Goal: Submit feedback/report problem: Submit feedback/report problem

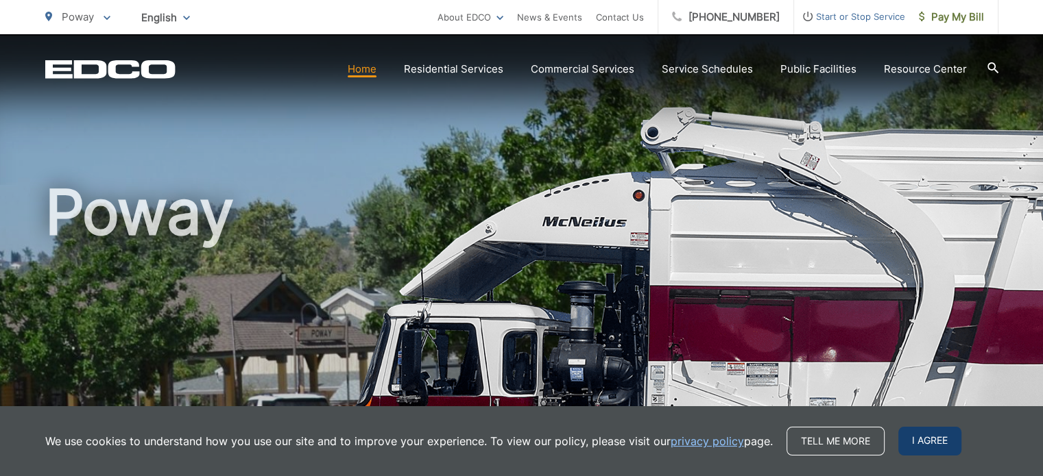
click at [938, 444] on span "I agree" at bounding box center [929, 441] width 63 height 29
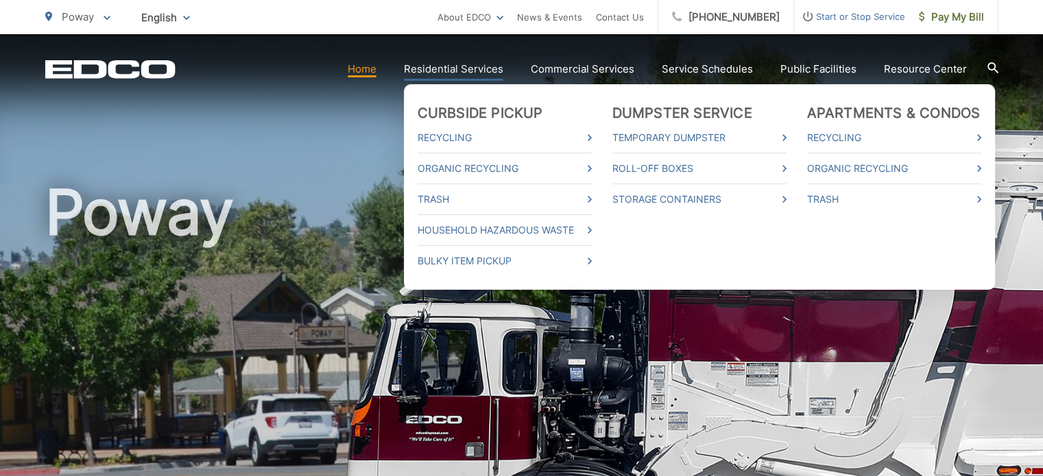
click at [474, 70] on link "Residential Services" at bounding box center [453, 69] width 99 height 16
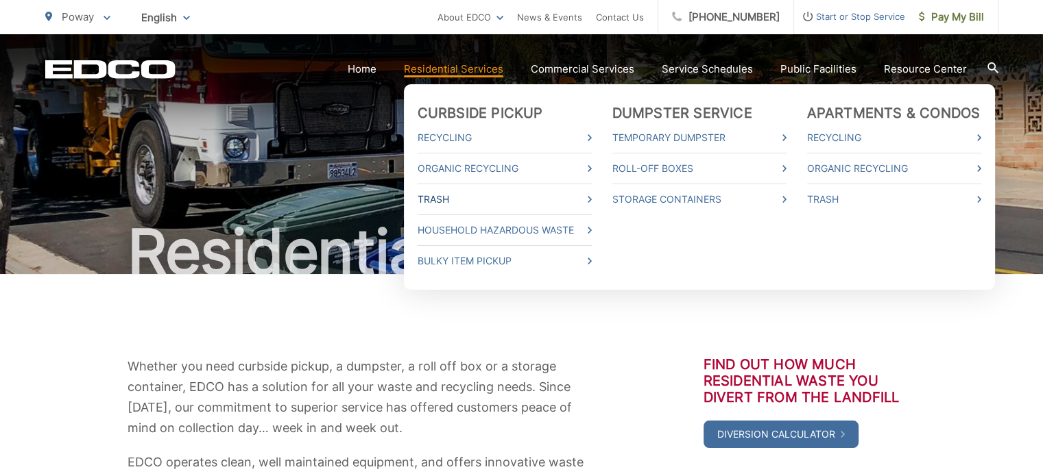
click at [592, 200] on icon at bounding box center [590, 199] width 4 height 7
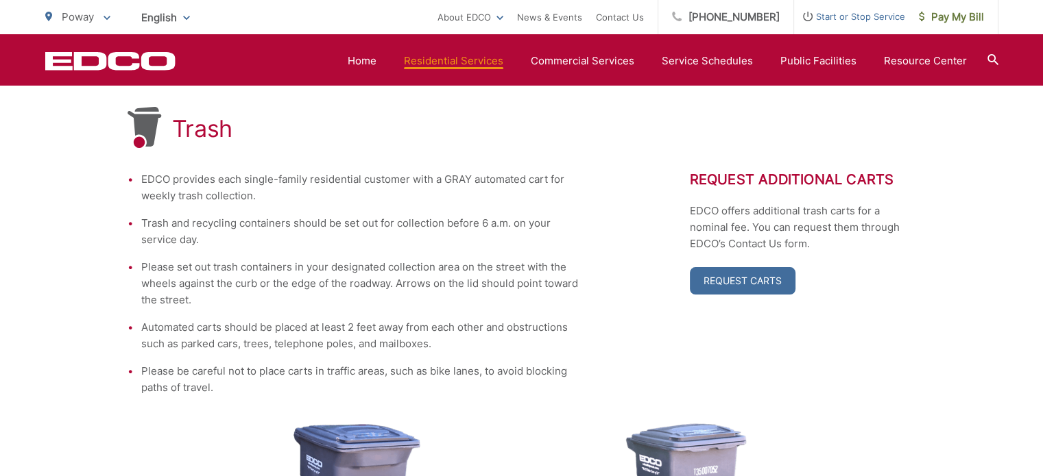
scroll to position [248, 0]
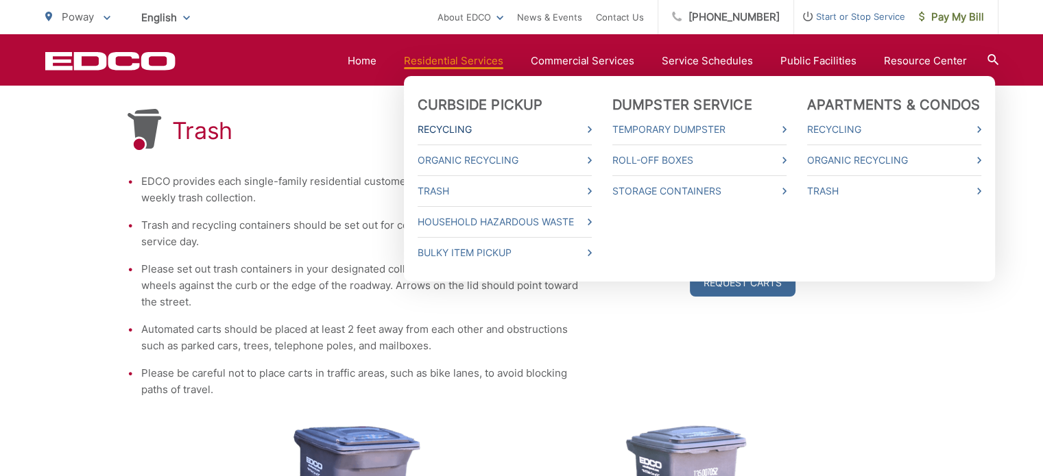
click at [592, 130] on icon at bounding box center [590, 129] width 4 height 7
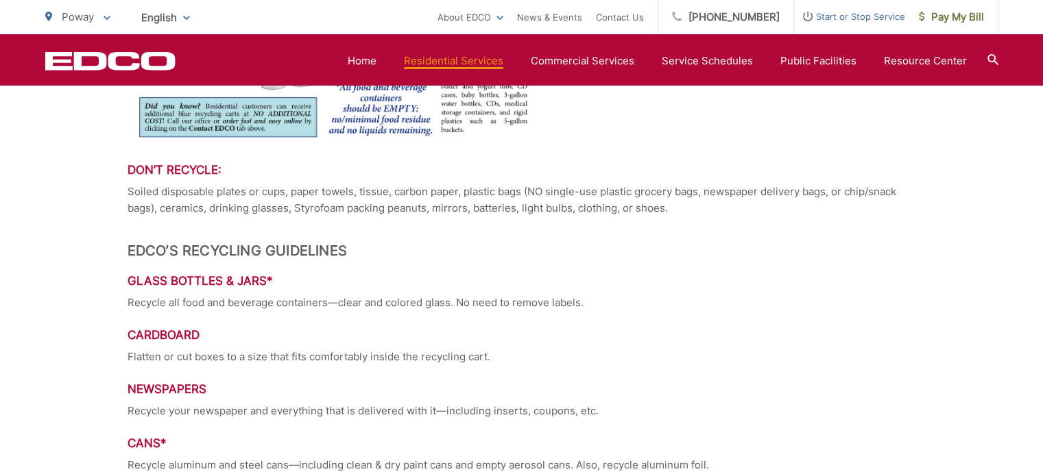
scroll to position [427, 0]
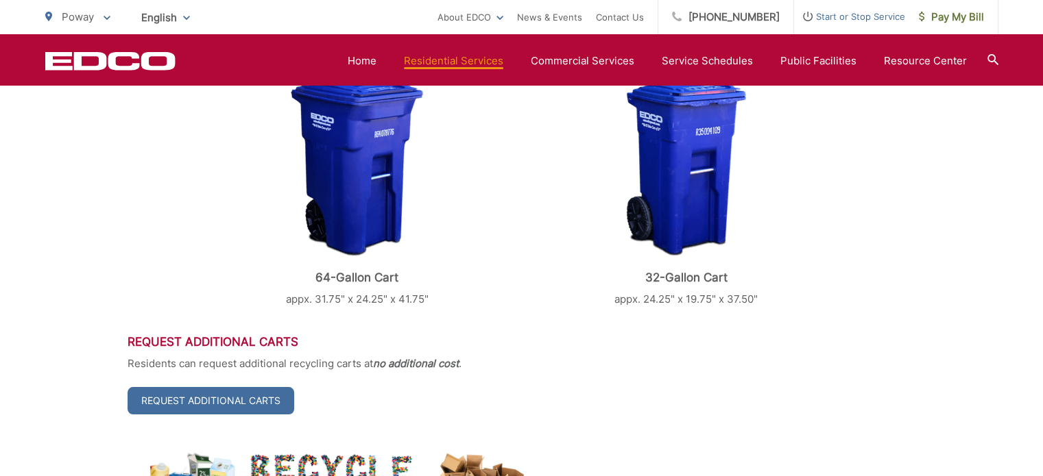
click at [993, 53] on div at bounding box center [992, 61] width 11 height 26
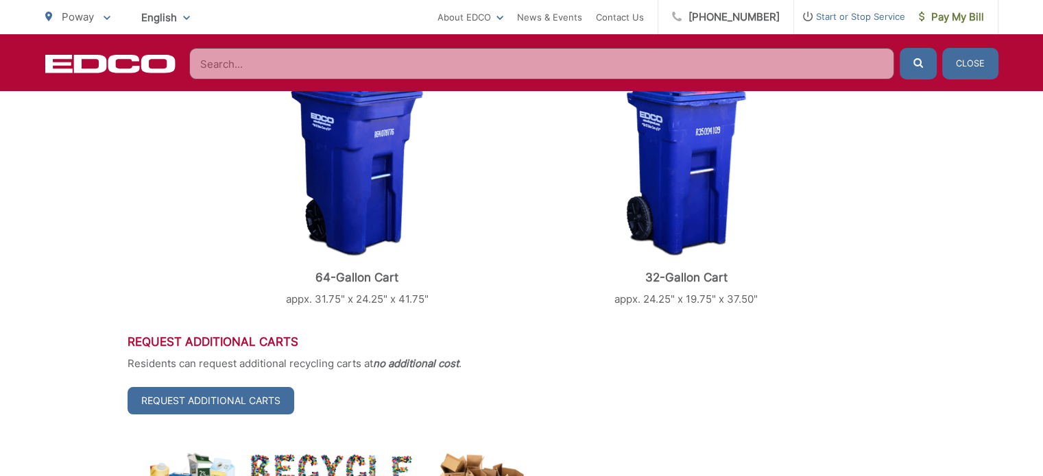
click at [239, 73] on input "Search" at bounding box center [541, 64] width 705 height 32
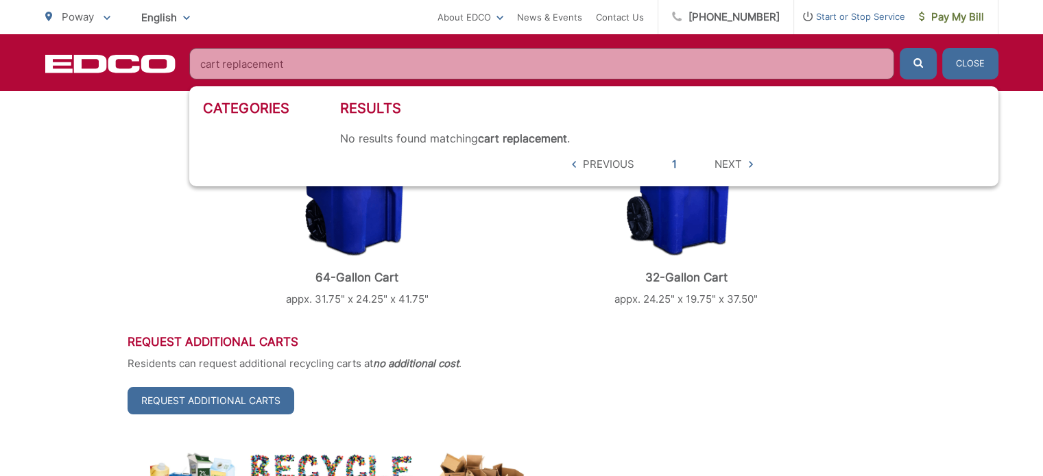
type input "cart replacement"
click at [900, 48] on button "submit" at bounding box center [918, 64] width 37 height 32
click at [969, 69] on button "Close" at bounding box center [970, 64] width 56 height 32
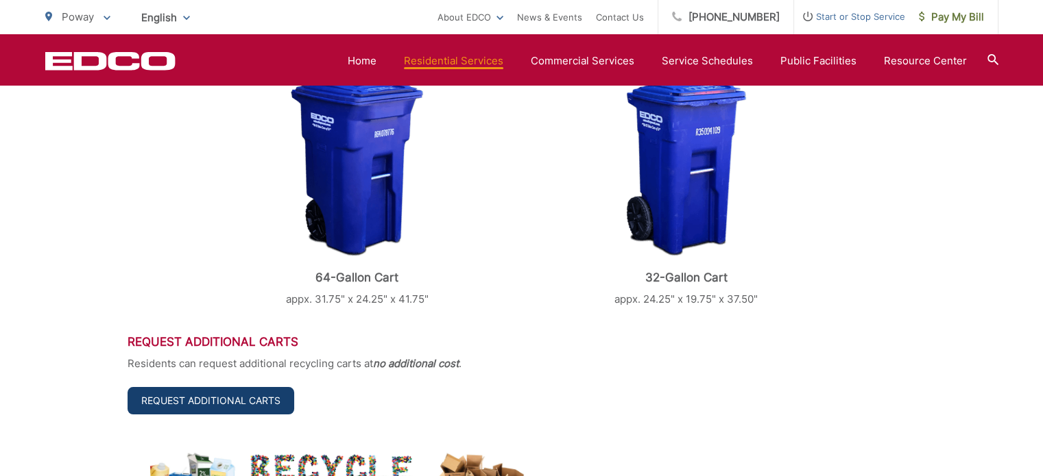
click at [233, 399] on link "Request Additional Carts" at bounding box center [211, 400] width 167 height 27
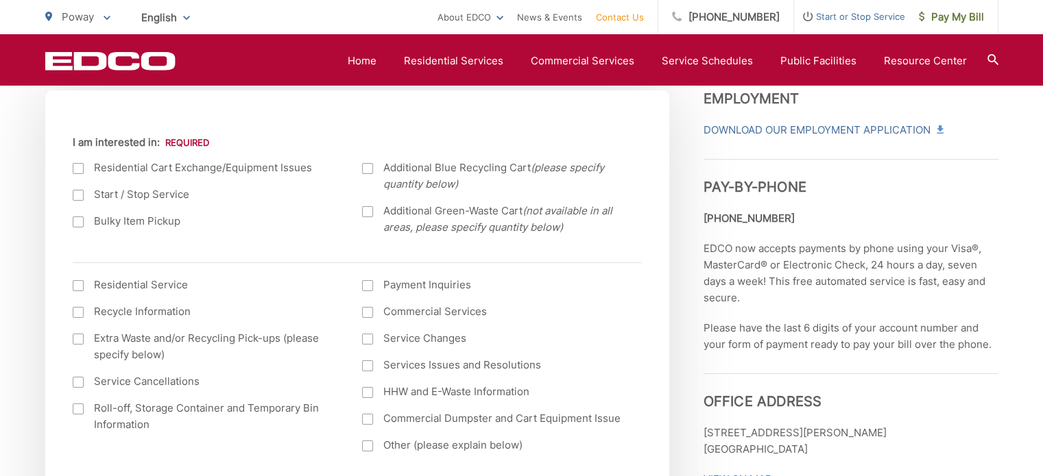
scroll to position [492, 0]
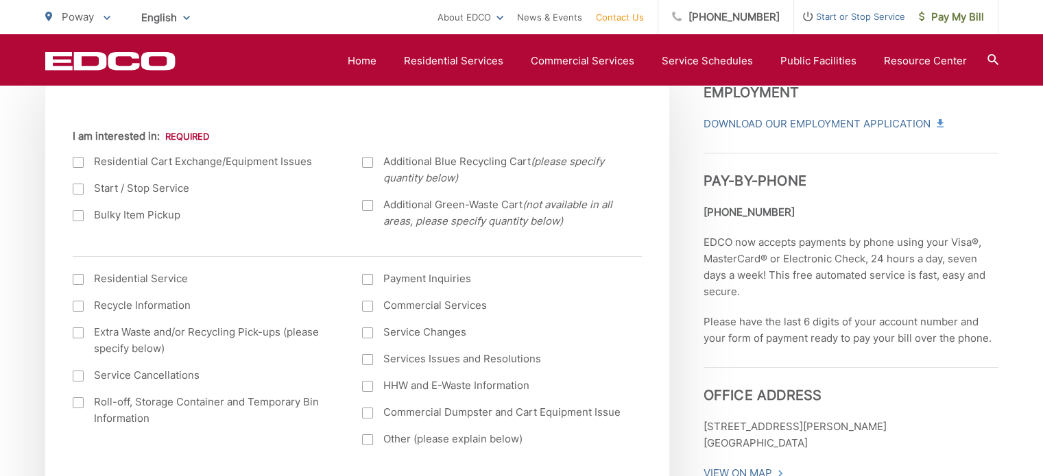
click at [77, 159] on div at bounding box center [78, 162] width 11 height 11
click at [0, 0] on input "I am interested in:" at bounding box center [0, 0] width 0 height 0
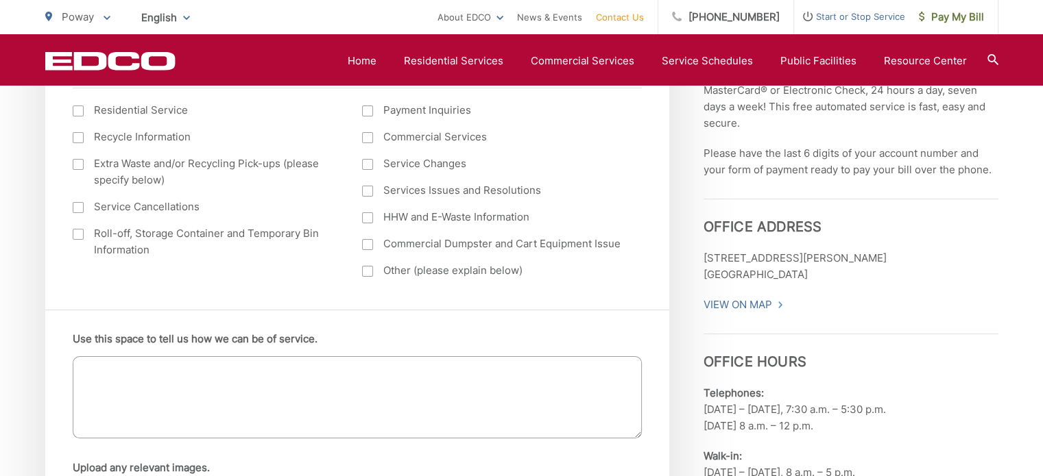
scroll to position [675, 0]
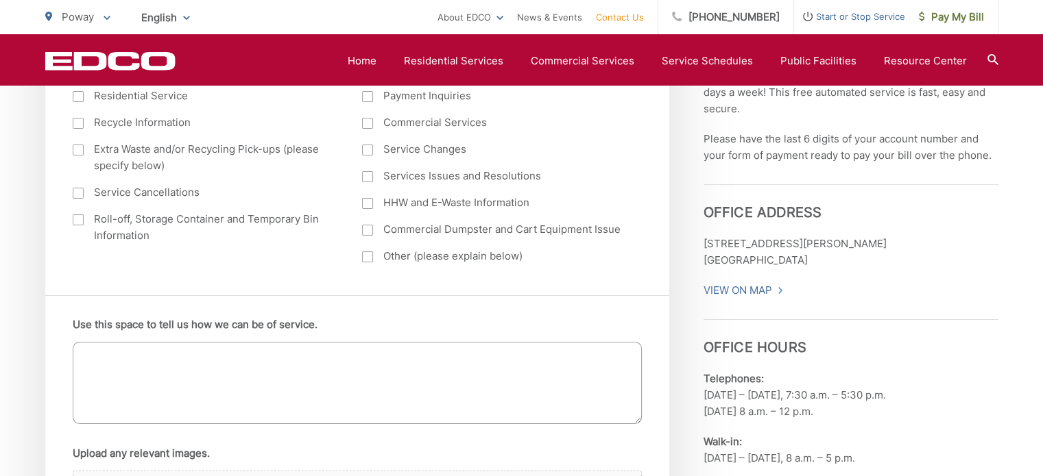
click at [126, 357] on textarea "Use this space to tell us how we can be of service." at bounding box center [357, 383] width 569 height 82
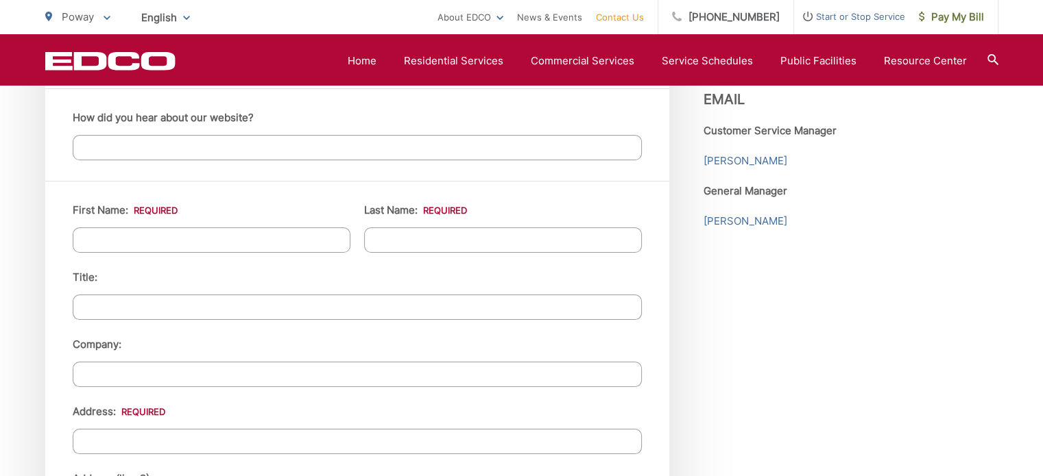
scroll to position [1196, 0]
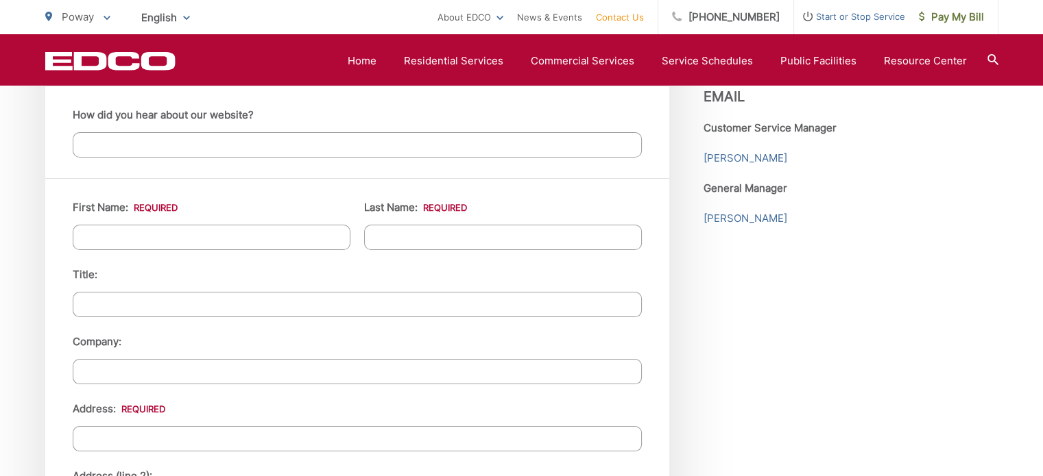
type textarea "Our Blue recycling cart is broken, almost in two pieces ... there are several c…"
click at [132, 238] on input "First Name: *" at bounding box center [212, 237] width 278 height 25
type input "Dana"
type input "Higgins"
type input "17161 St. Andrews Dr"
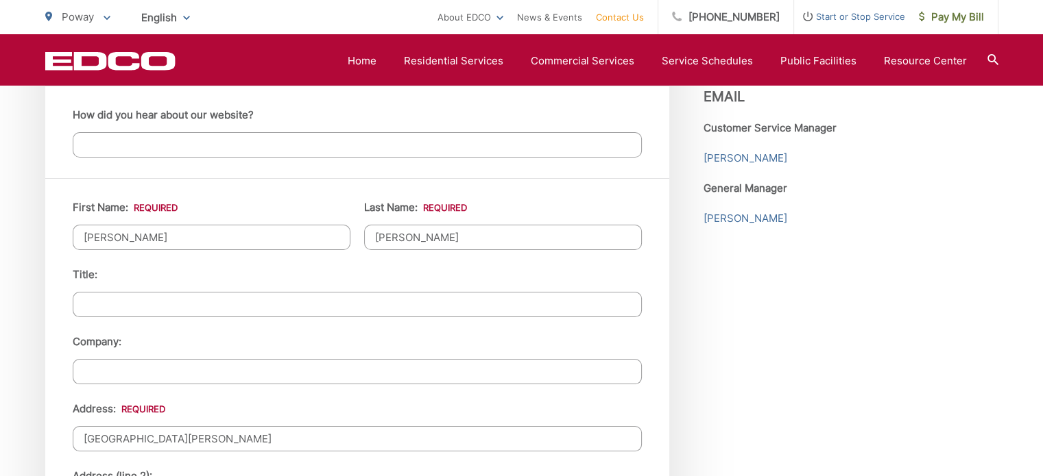
type input "Poway"
type input "92064"
type input "(858) 405-0577"
drag, startPoint x: 113, startPoint y: 231, endPoint x: 55, endPoint y: 235, distance: 58.4
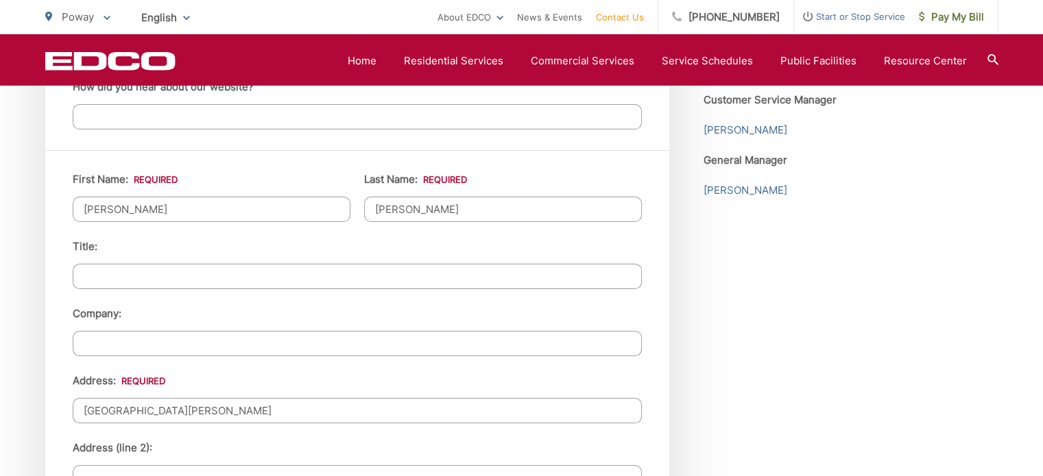
scroll to position [1221, 0]
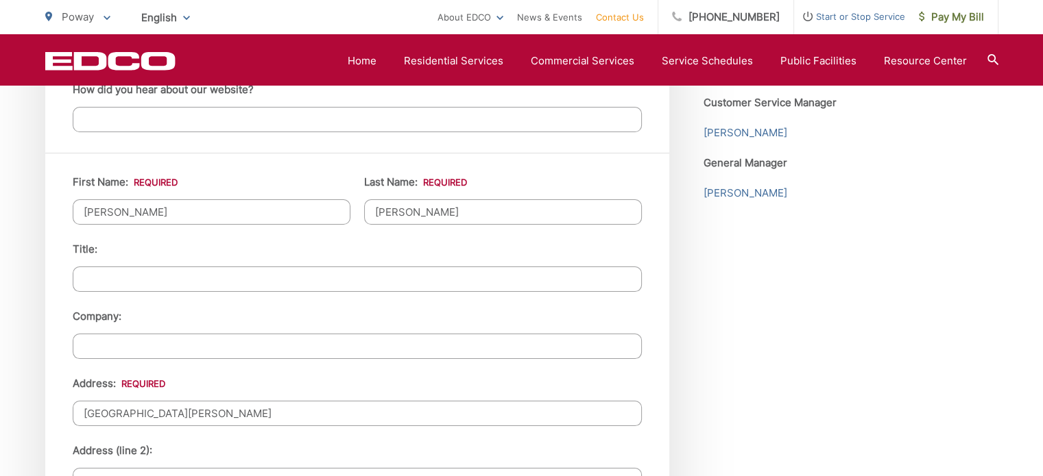
click at [148, 215] on input "Tammie" at bounding box center [212, 212] width 278 height 25
click at [166, 214] on input "Tammie & Dana" at bounding box center [212, 212] width 278 height 25
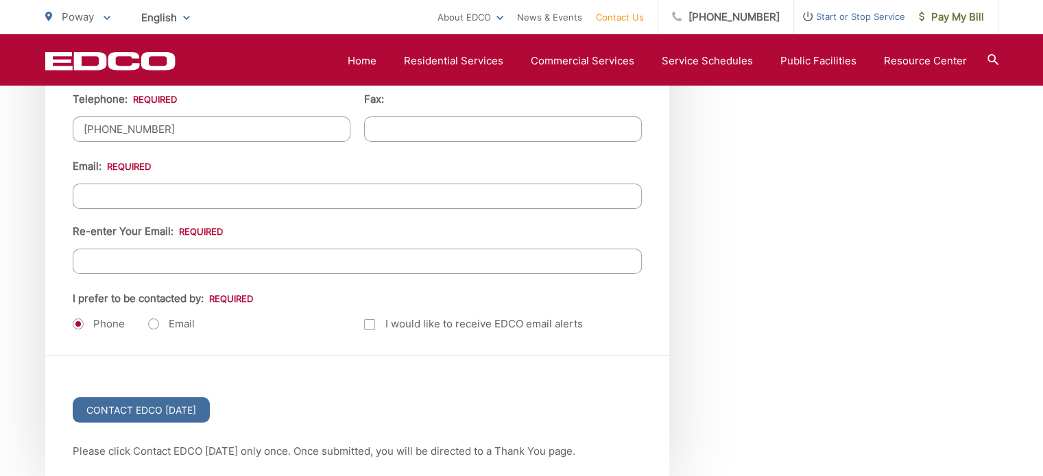
scroll to position [1710, 0]
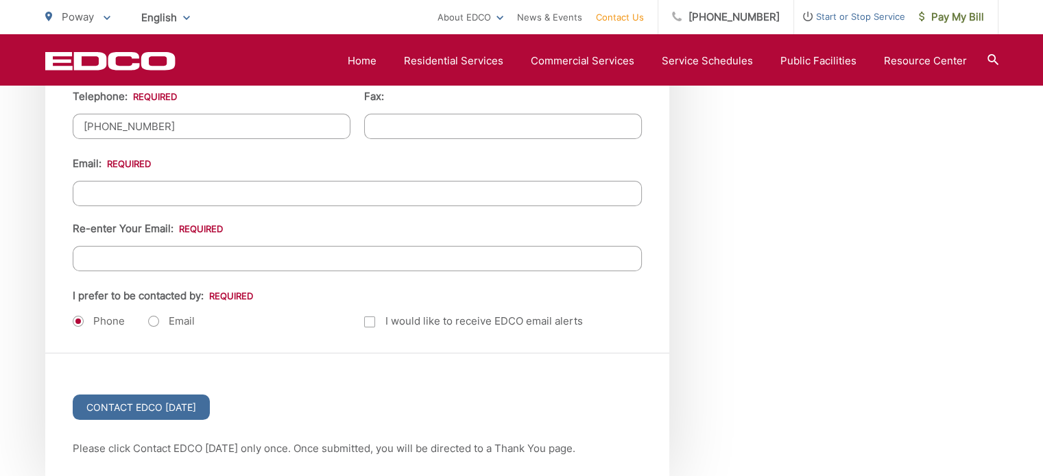
type input "Tammie"
click at [108, 189] on input "Email *" at bounding box center [357, 193] width 569 height 25
type input "dthiggins@att.net"
click at [85, 262] on input "Re-enter Your Email:" at bounding box center [357, 258] width 569 height 25
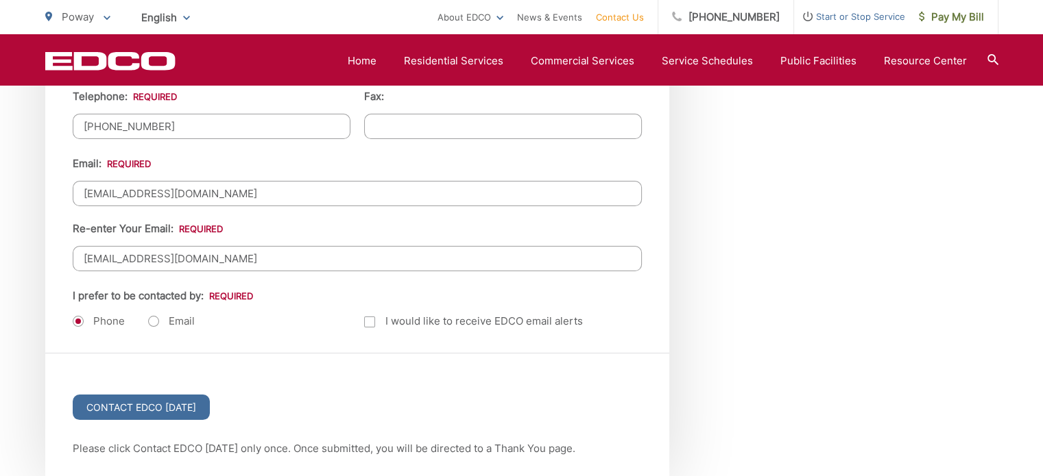
type input "dthiggins@att.net"
click at [152, 315] on label "Email" at bounding box center [171, 322] width 47 height 14
radio input "true"
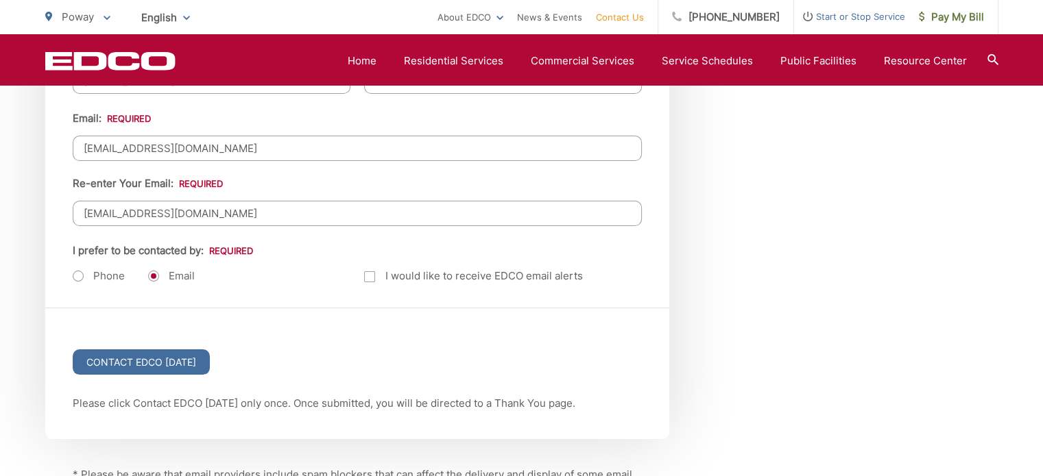
scroll to position [1763, 0]
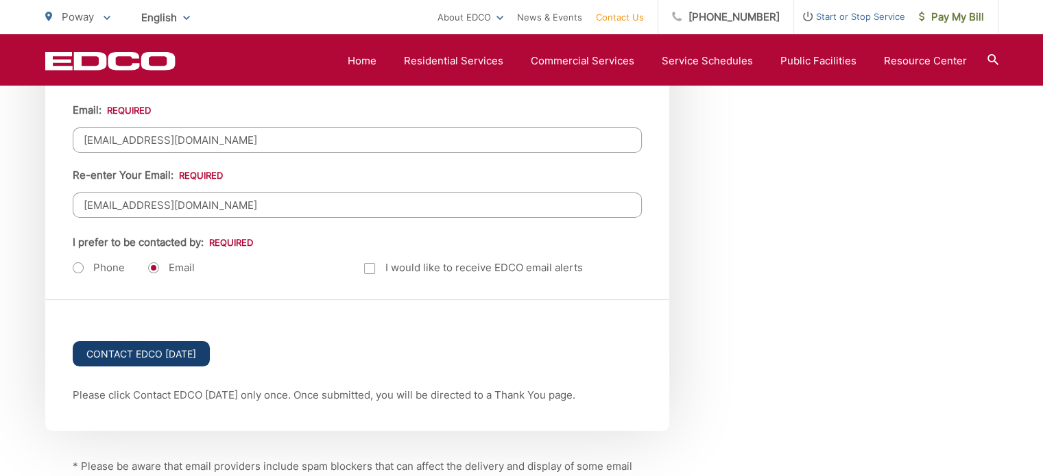
click at [155, 349] on input "Contact EDCO Today" at bounding box center [141, 353] width 137 height 25
